Goal: Task Accomplishment & Management: Manage account settings

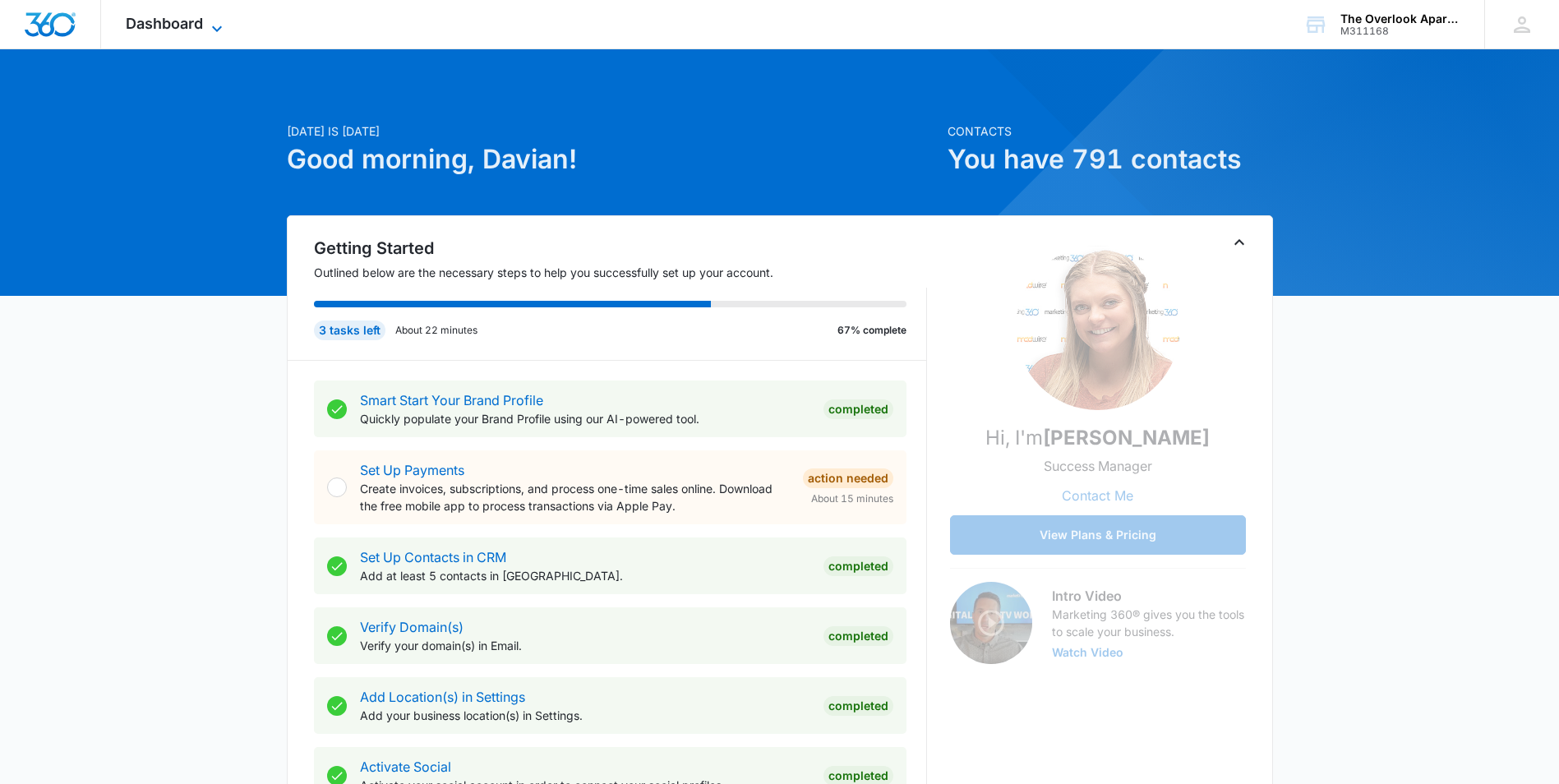
click at [189, 24] on span "Dashboard" at bounding box center [164, 23] width 77 height 17
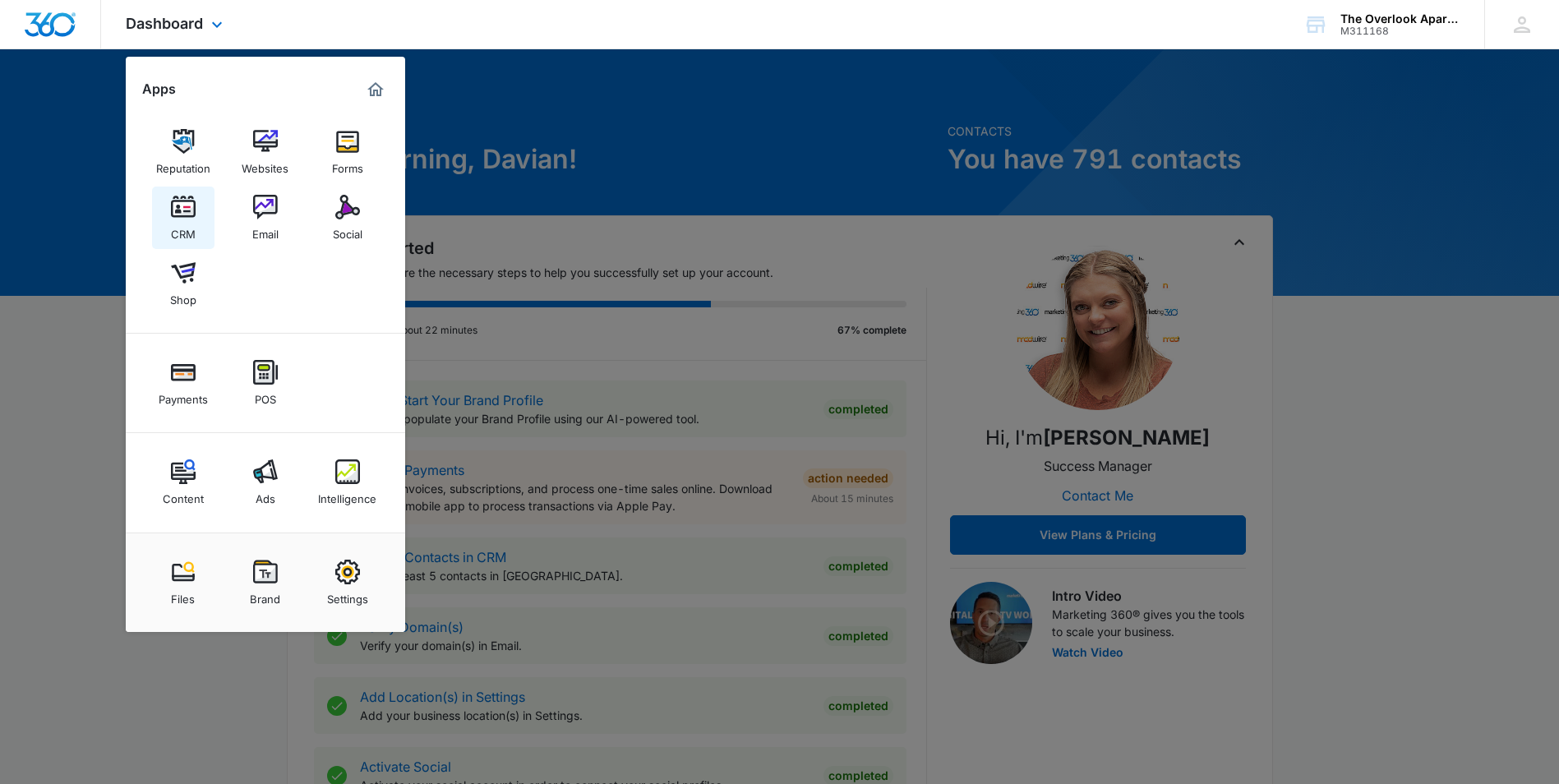
click at [182, 216] on img at bounding box center [183, 207] width 24 height 24
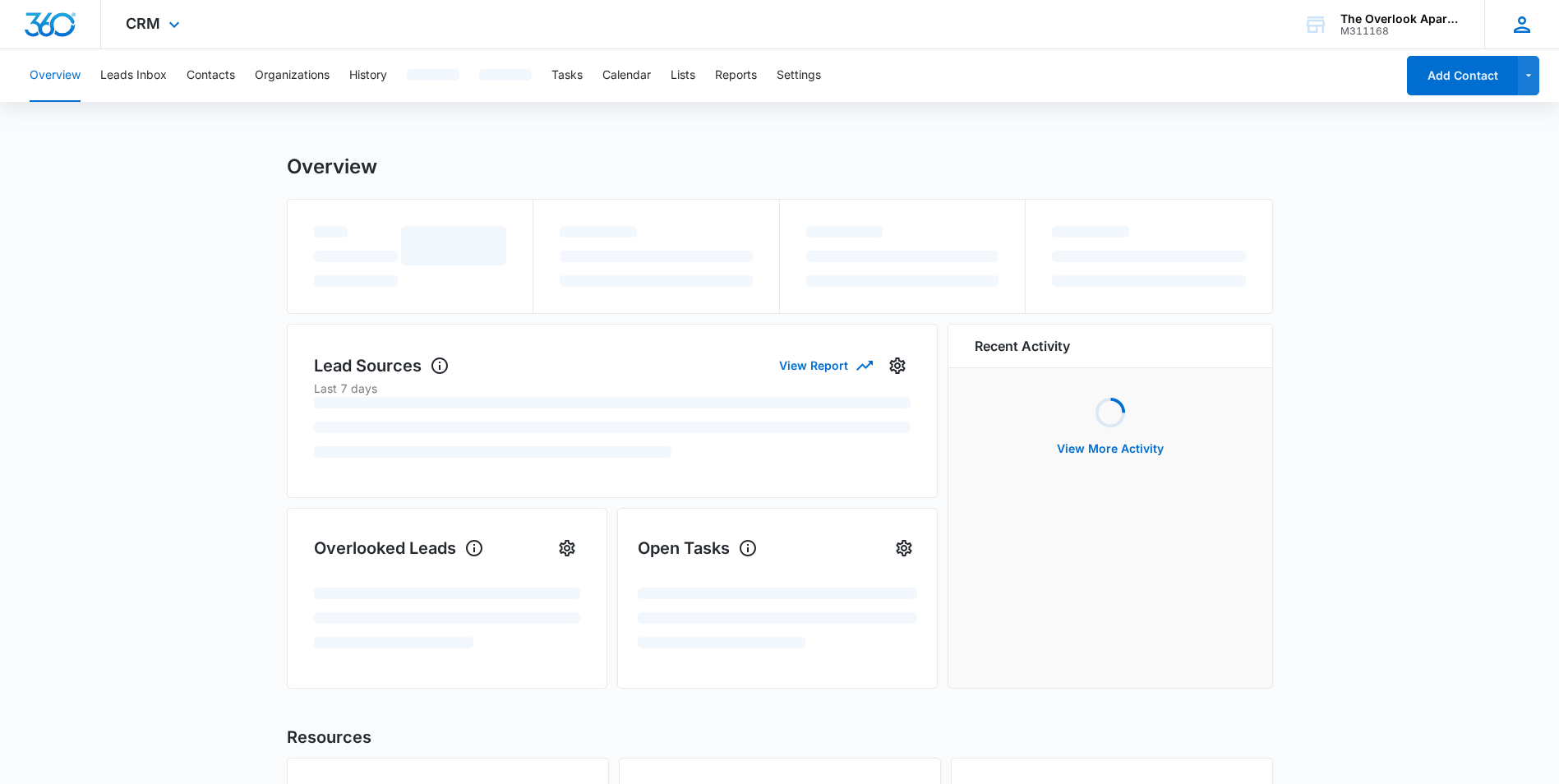
click at [1540, 23] on div "DU [PERSON_NAME] [EMAIL_ADDRESS][DOMAIN_NAME] My Profile Notifications Support …" at bounding box center [1522, 24] width 75 height 48
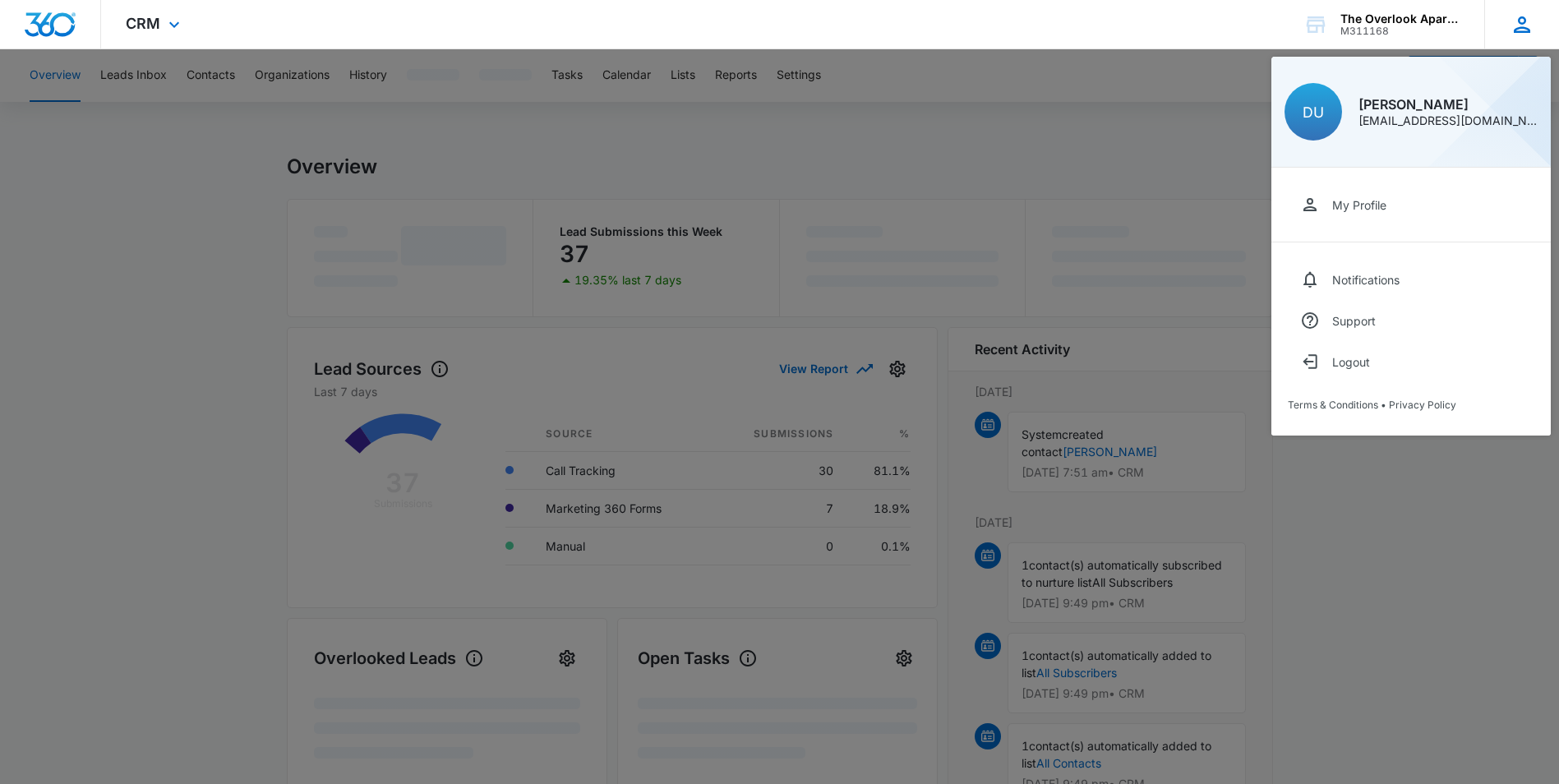
click at [1382, 102] on div "[PERSON_NAME]" at bounding box center [1448, 104] width 179 height 14
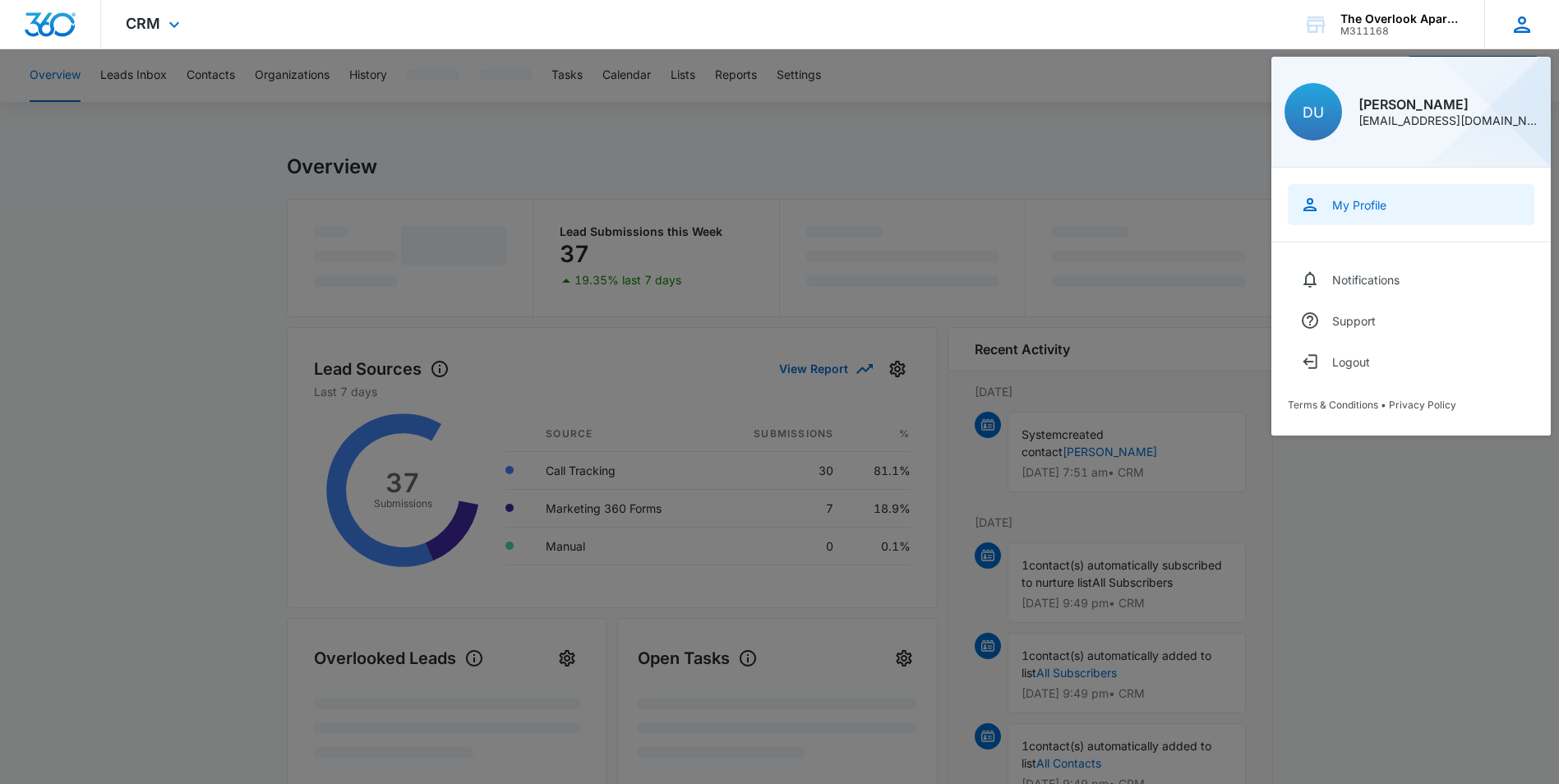
click at [1366, 198] on div "My Profile" at bounding box center [1360, 205] width 54 height 14
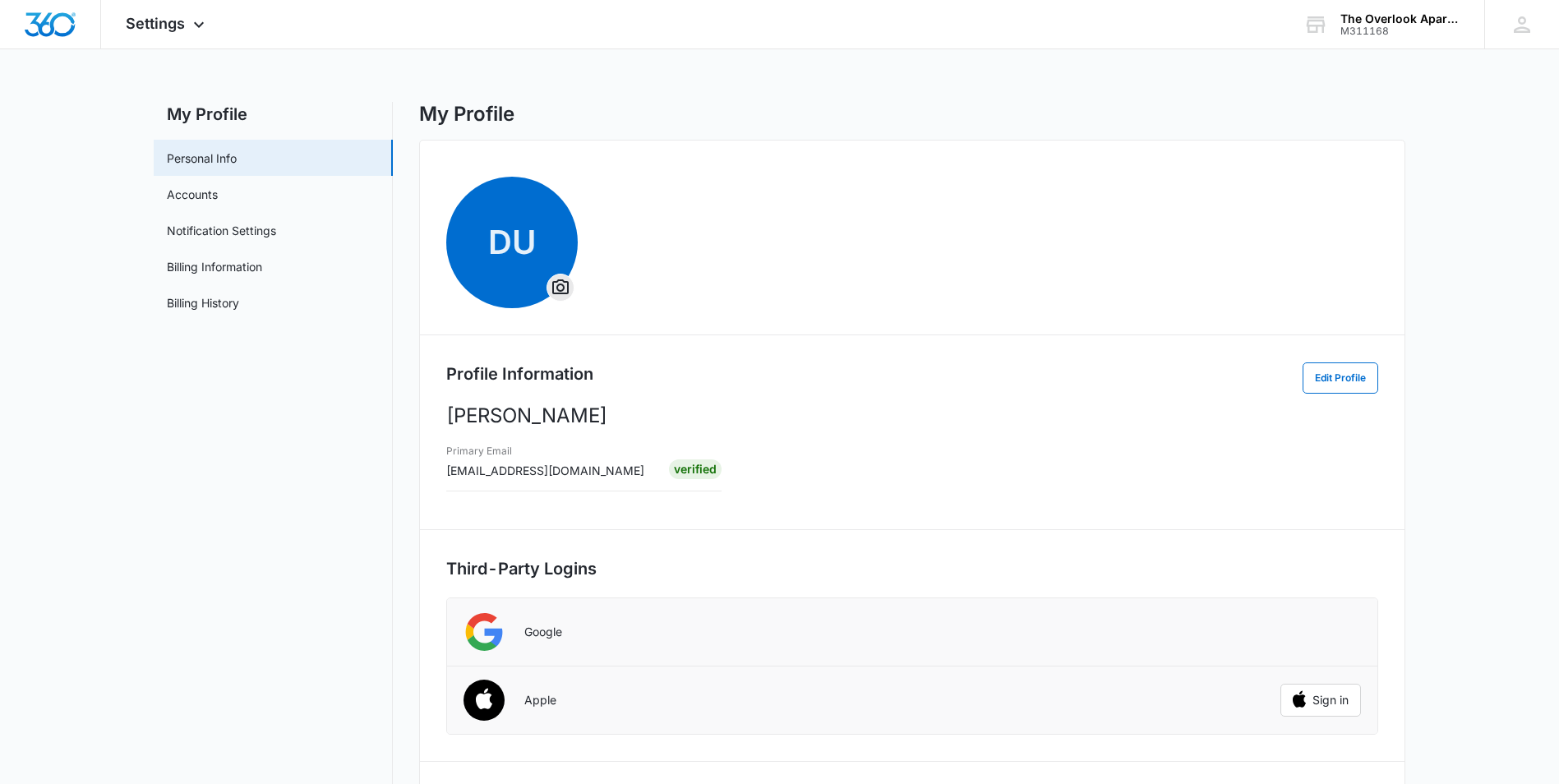
click at [532, 419] on p "[PERSON_NAME]" at bounding box center [912, 415] width 932 height 30
click at [1317, 380] on button "Edit Profile" at bounding box center [1340, 378] width 75 height 31
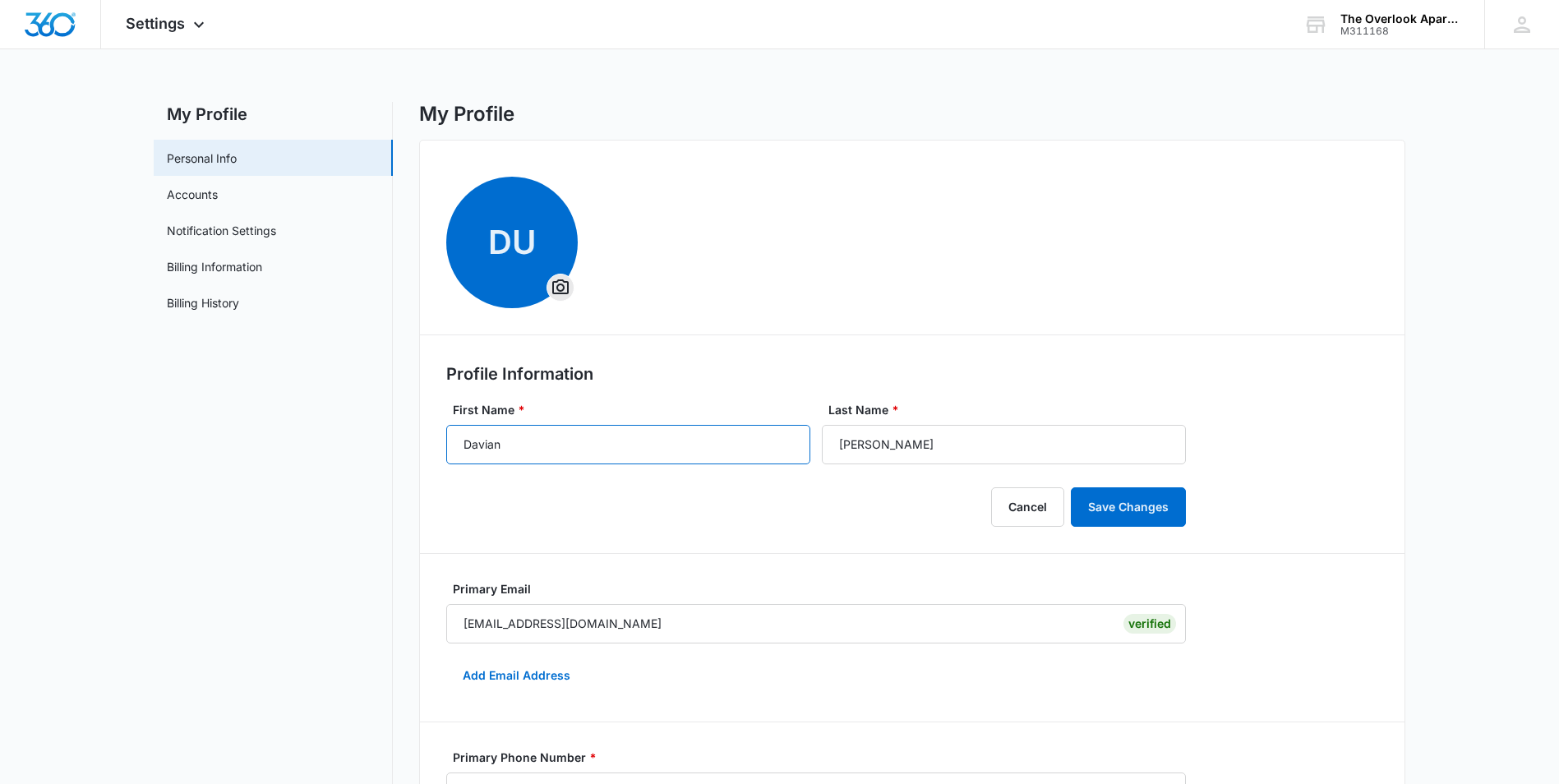
drag, startPoint x: 644, startPoint y: 455, endPoint x: 226, endPoint y: 451, distance: 418.0
click at [191, 460] on div "My Profile Personal Info Accounts Notification Settings Billing Information Bil…" at bounding box center [780, 699] width 1252 height 1195
type input "P"
type input "Perla"
drag, startPoint x: 935, startPoint y: 431, endPoint x: 705, endPoint y: 450, distance: 230.8
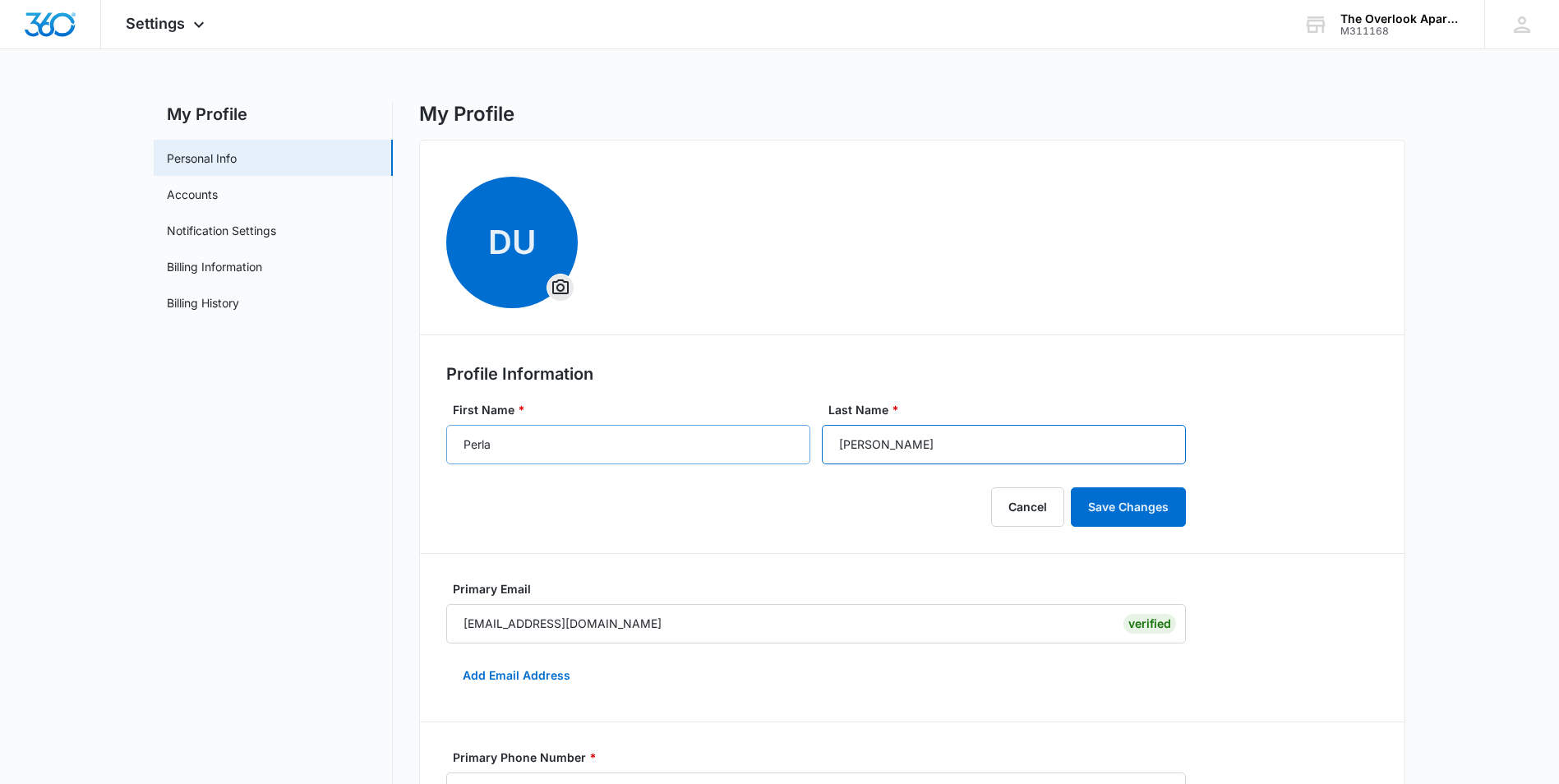
click at [692, 457] on div "First Name * [PERSON_NAME] Last Name * [PERSON_NAME]" at bounding box center [832, 432] width 772 height 63
type input "[PERSON_NAME]"
click at [1175, 495] on button "Save Changes" at bounding box center [1128, 508] width 115 height 40
click at [1520, 22] on icon at bounding box center [1522, 24] width 16 height 16
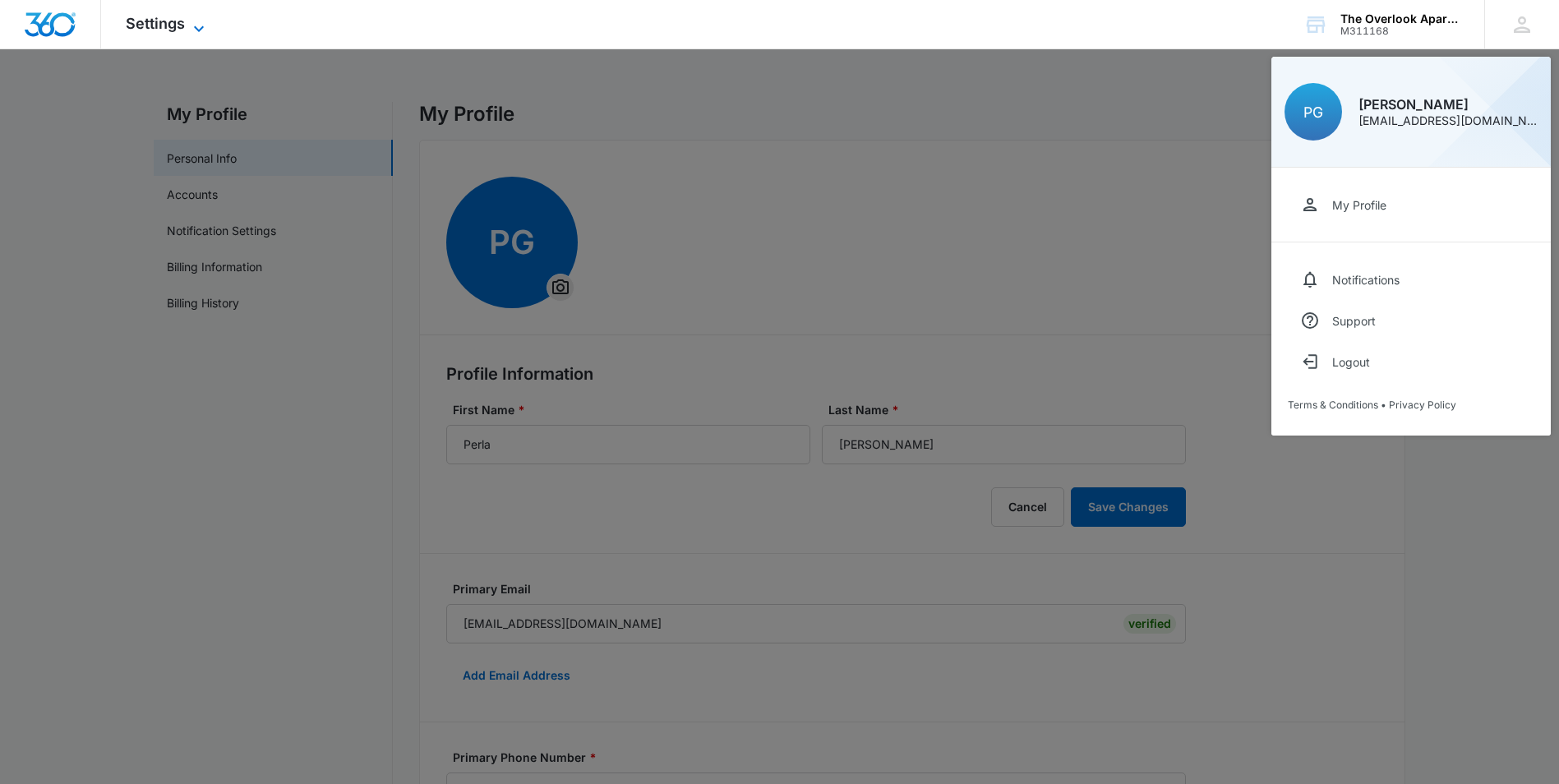
click at [180, 29] on span "Settings" at bounding box center [155, 23] width 59 height 17
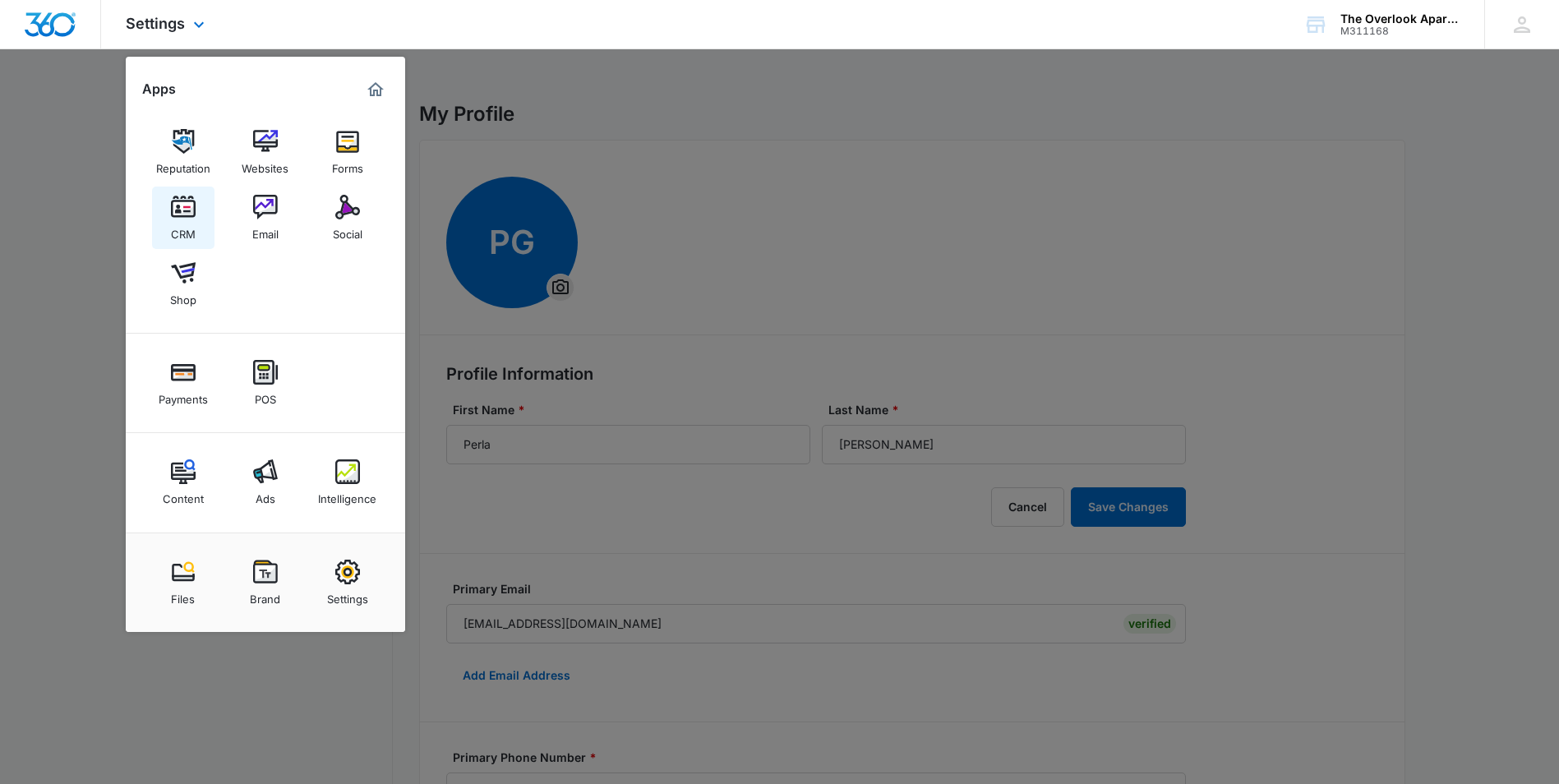
click at [183, 212] on img at bounding box center [183, 207] width 24 height 24
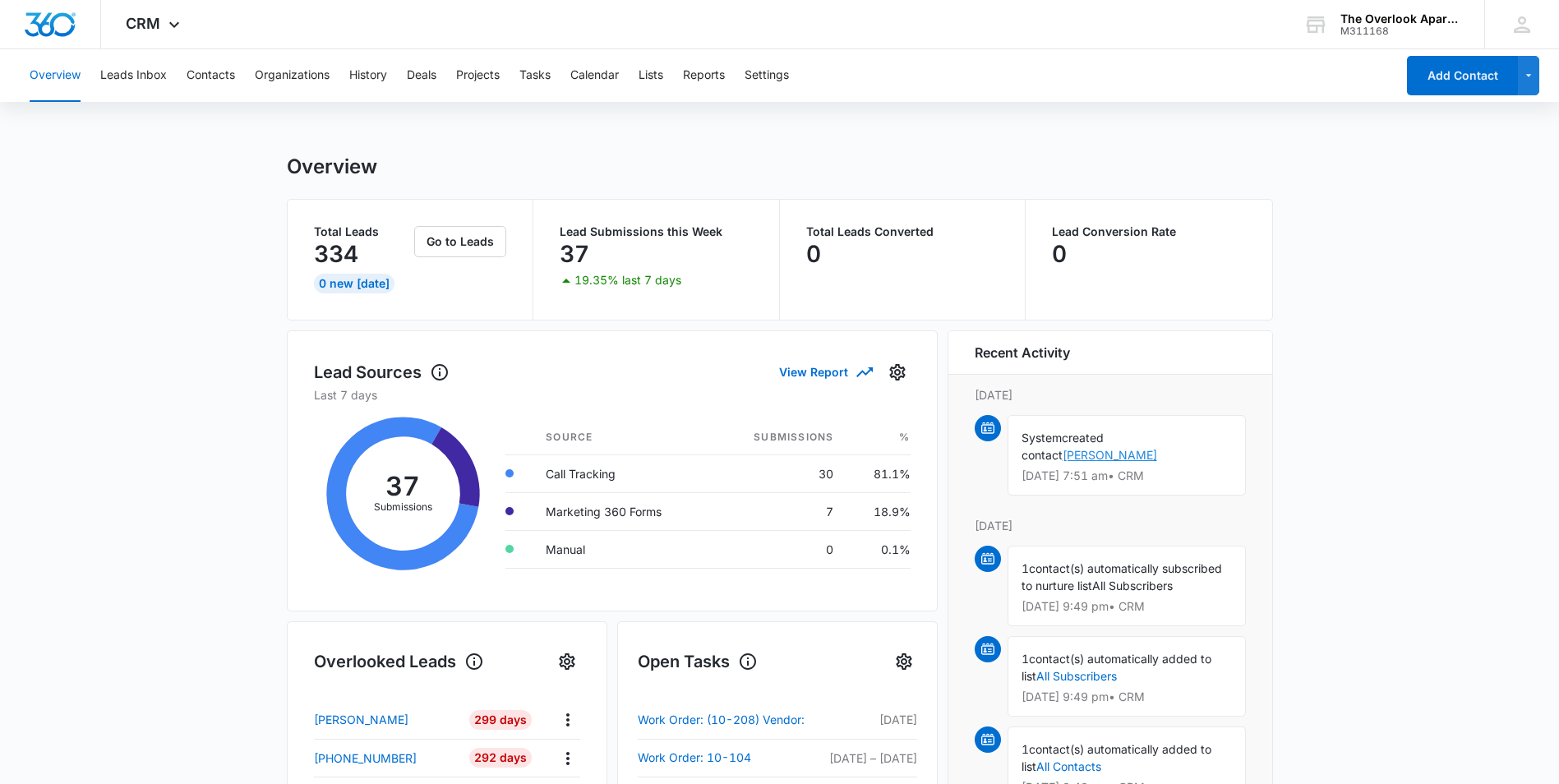
click at [1157, 448] on link "[PERSON_NAME]" at bounding box center [1109, 454] width 94 height 14
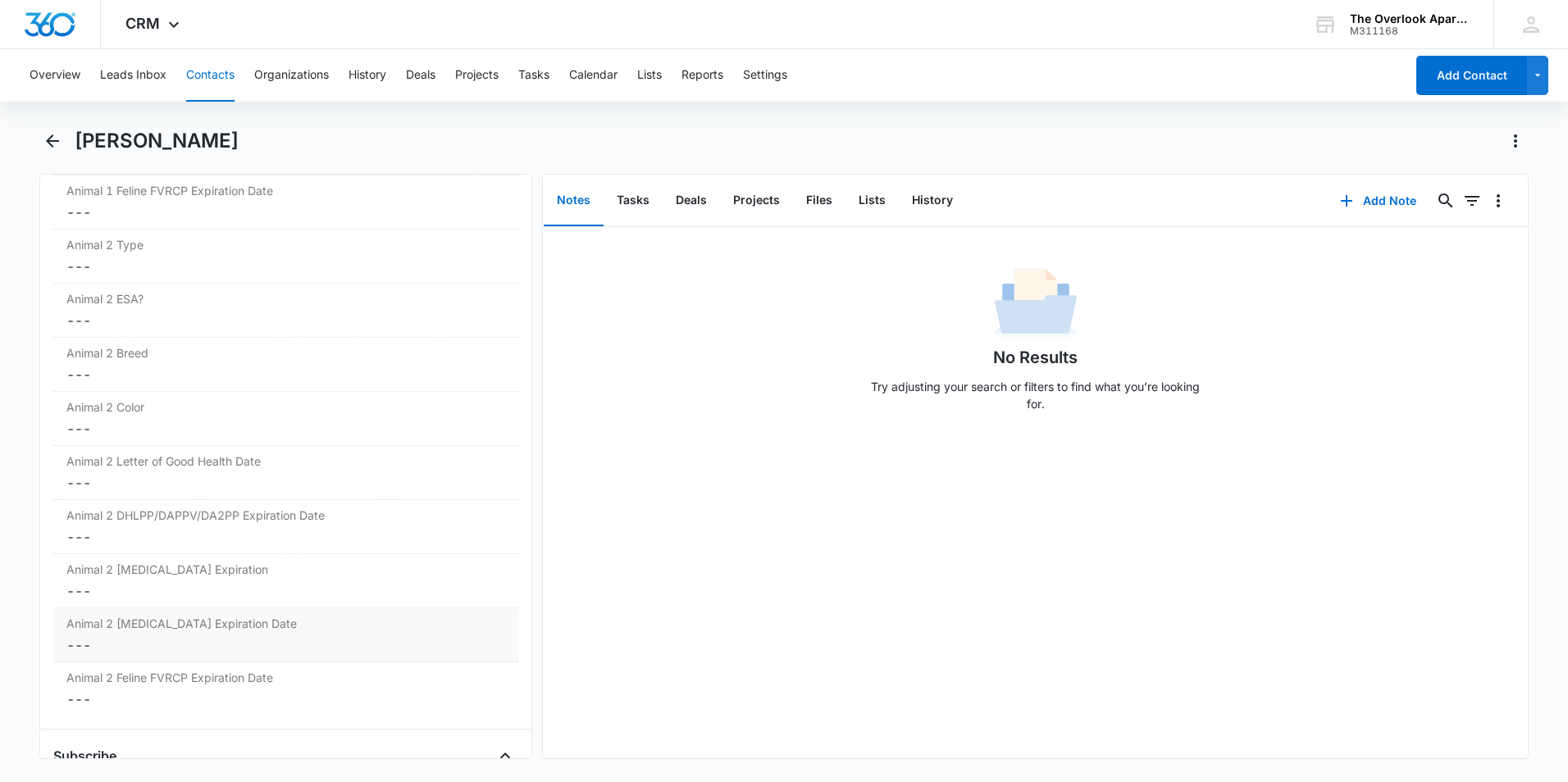
scroll to position [2789, 0]
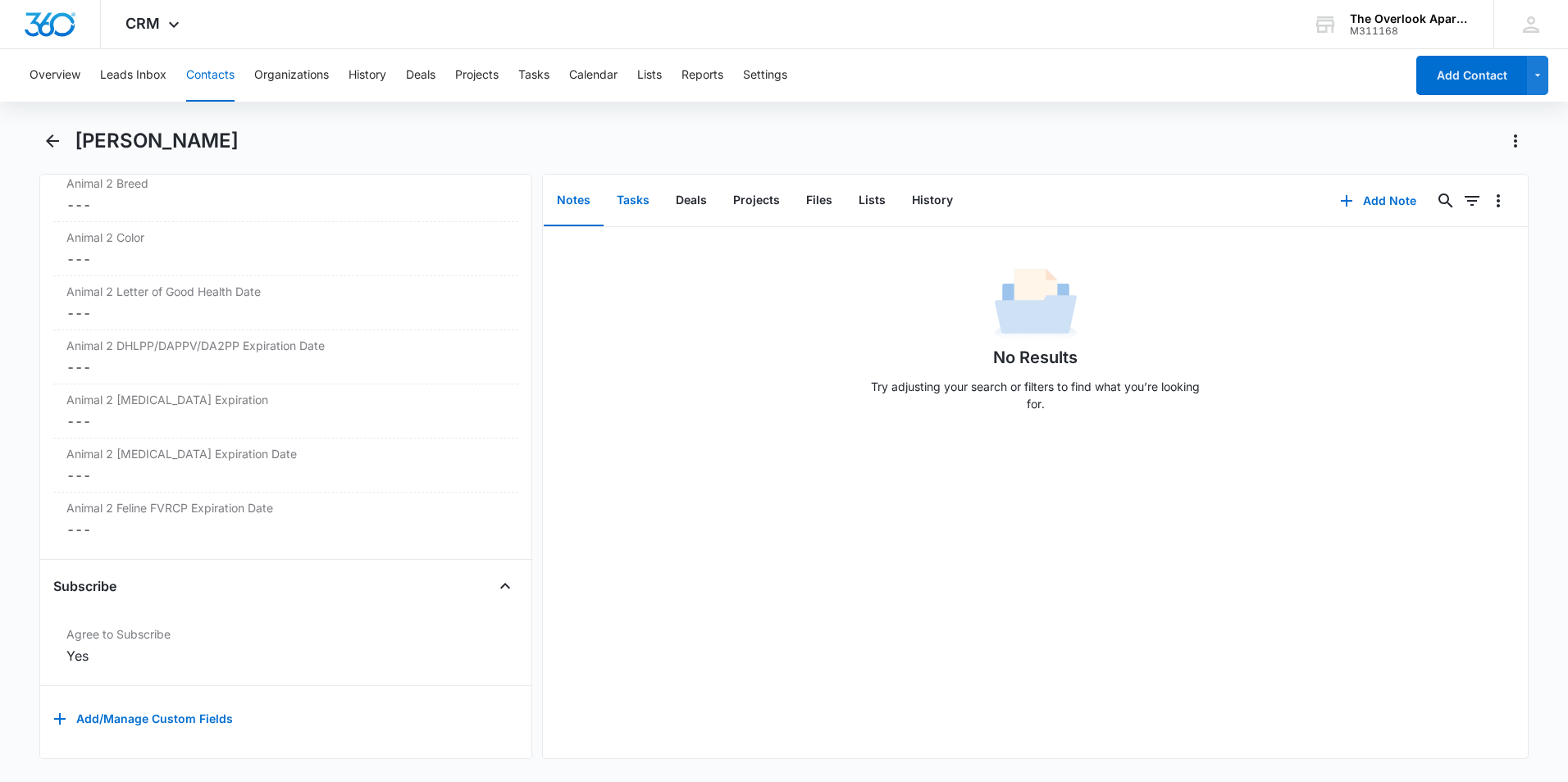
click at [631, 199] on button "Tasks" at bounding box center [632, 201] width 59 height 51
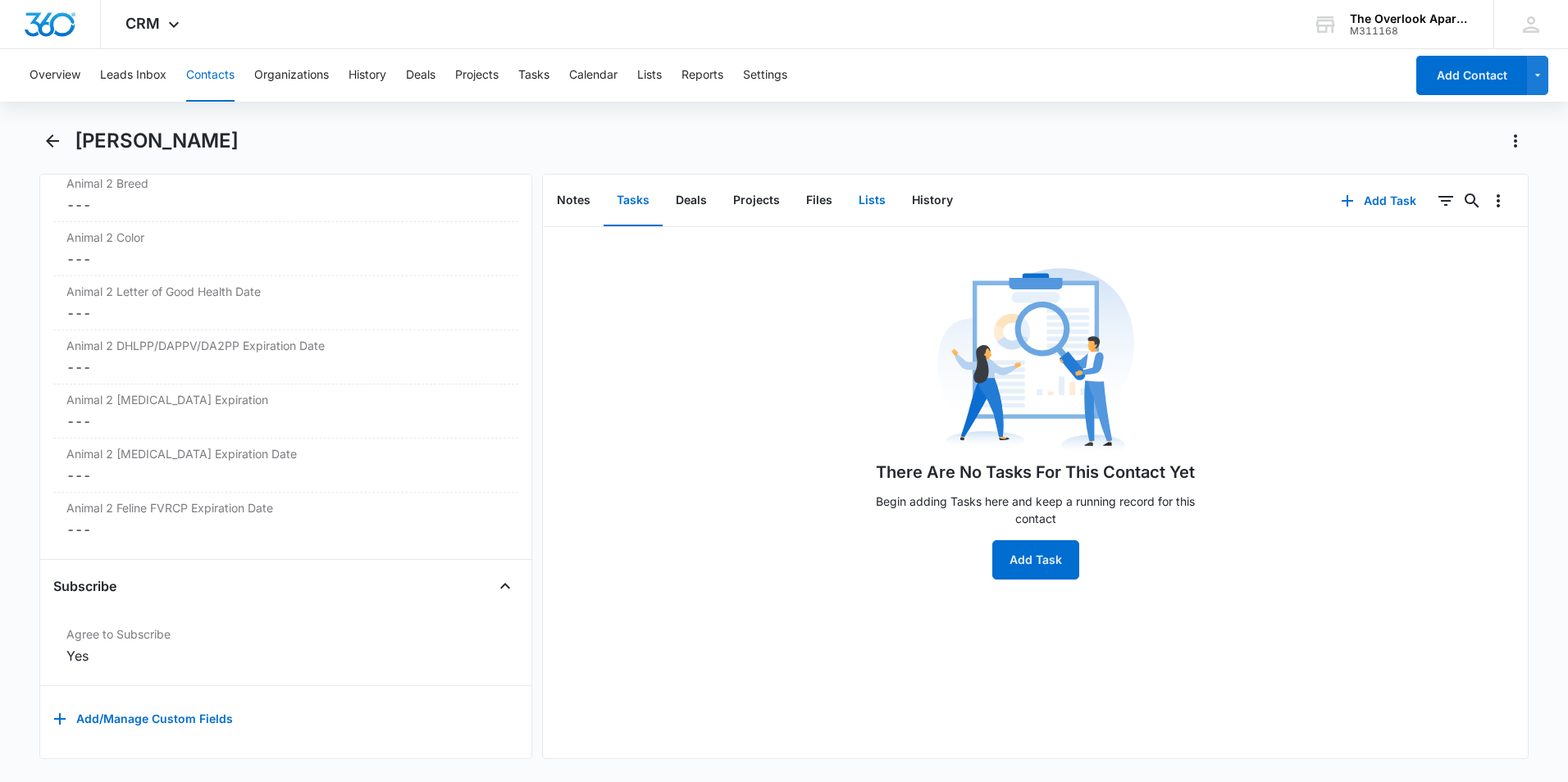
click at [845, 192] on button "Lists" at bounding box center [872, 201] width 53 height 51
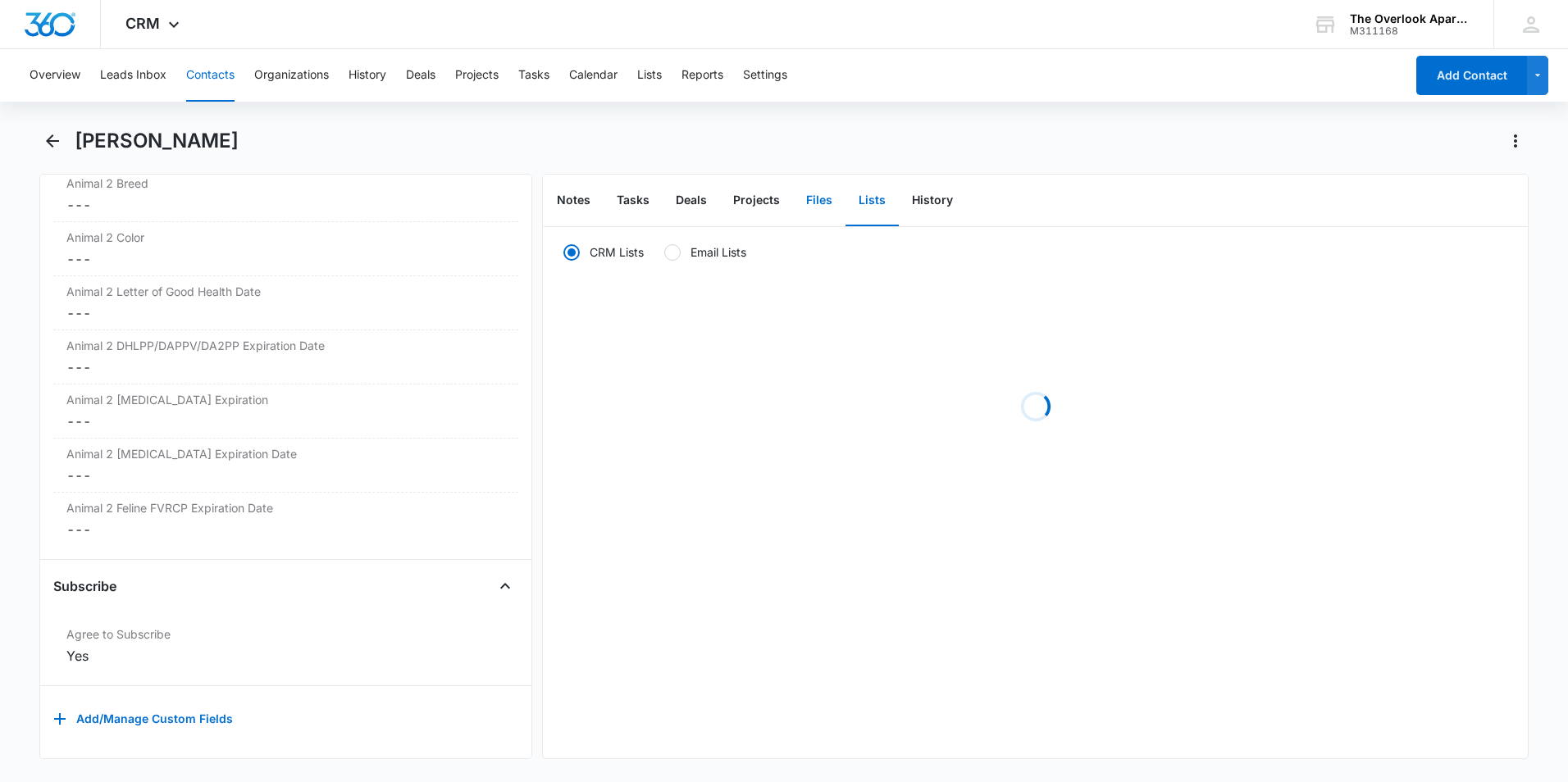
click at [832, 198] on button "Files" at bounding box center [819, 201] width 52 height 51
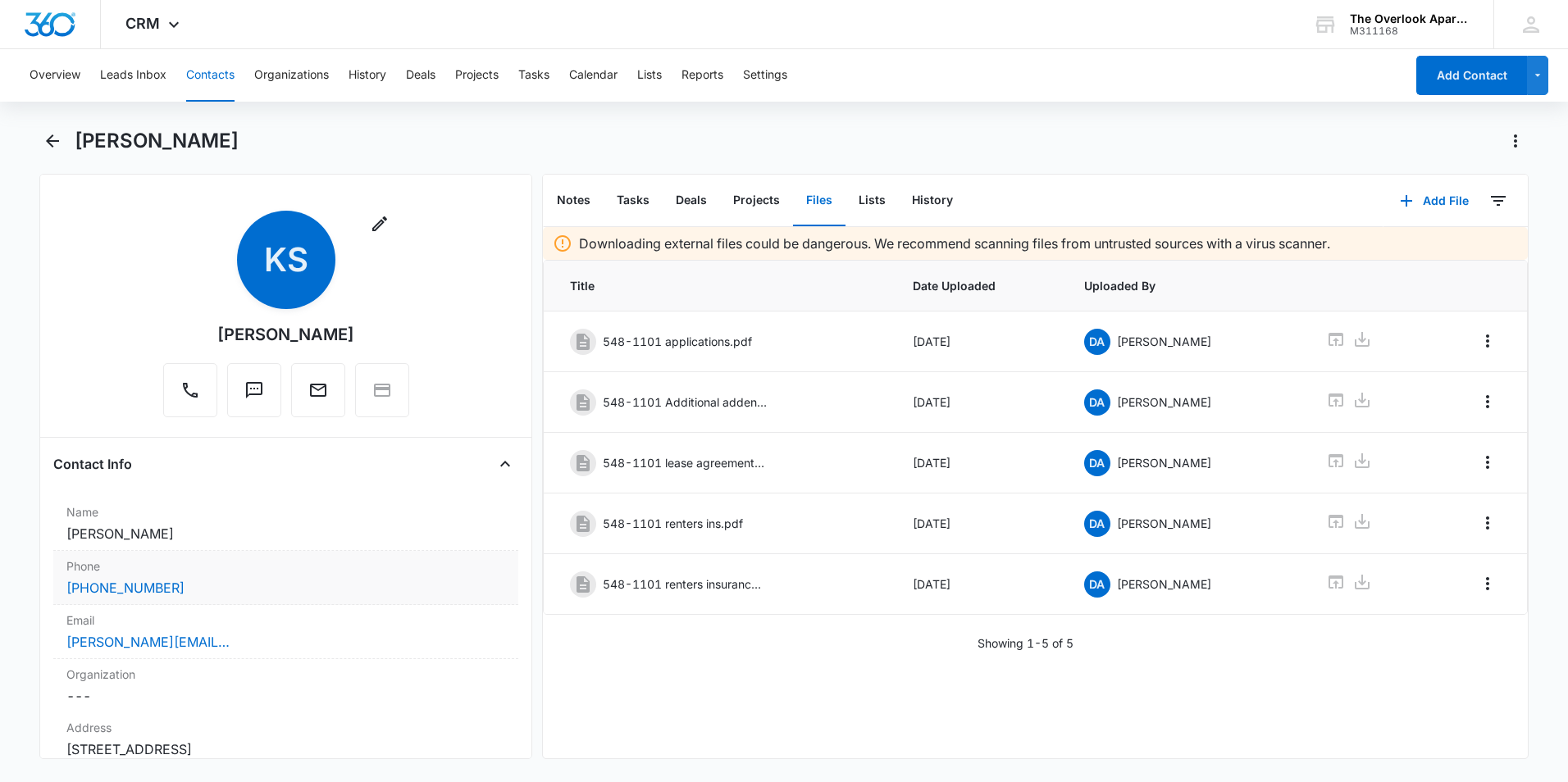
click at [186, 601] on div "Phone Cancel Save Changes [PHONE_NUMBER]" at bounding box center [286, 578] width 465 height 54
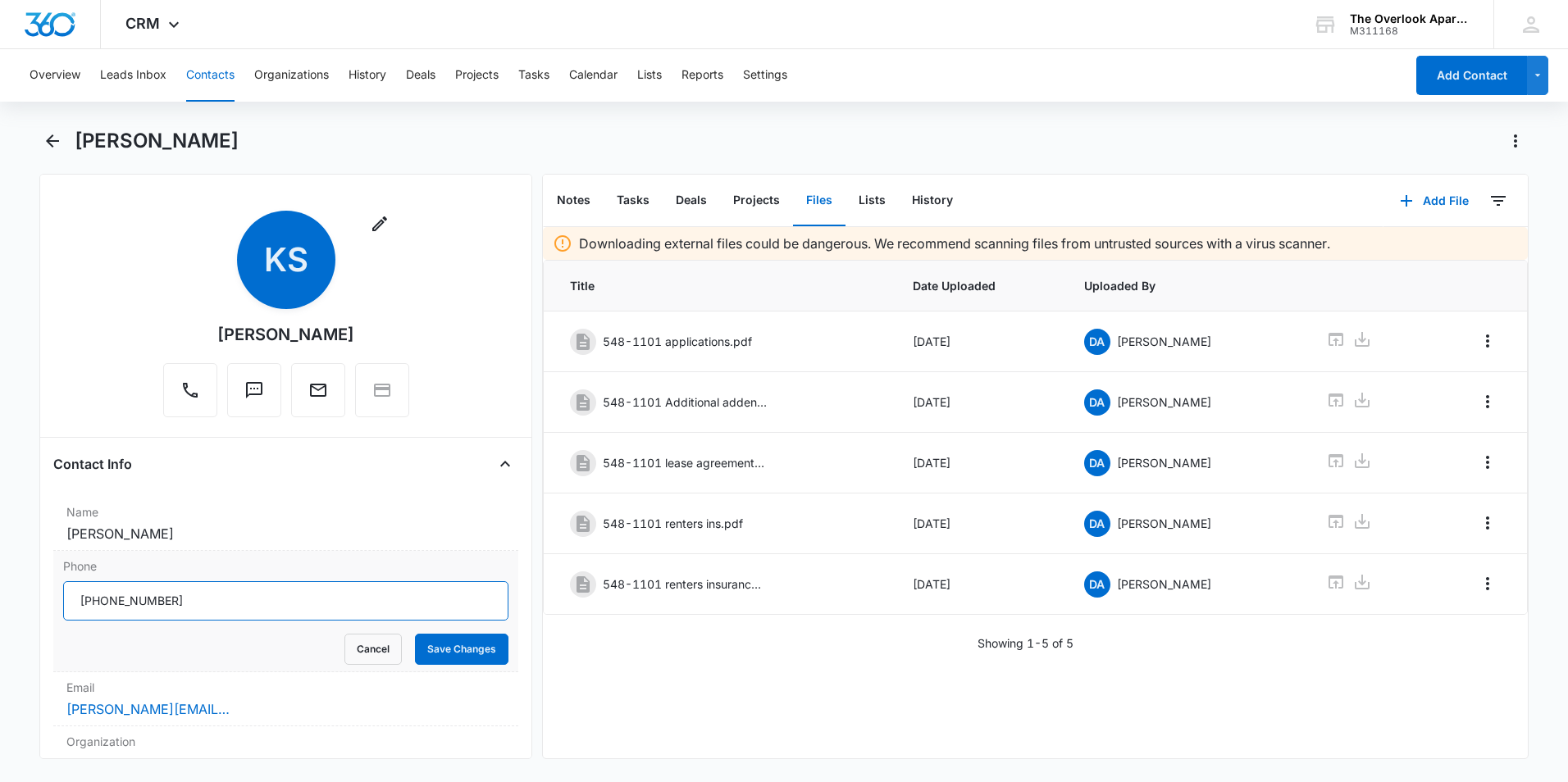
drag, startPoint x: 196, startPoint y: 604, endPoint x: 68, endPoint y: 602, distance: 128.0
click at [68, 605] on input "Phone" at bounding box center [286, 601] width 445 height 40
